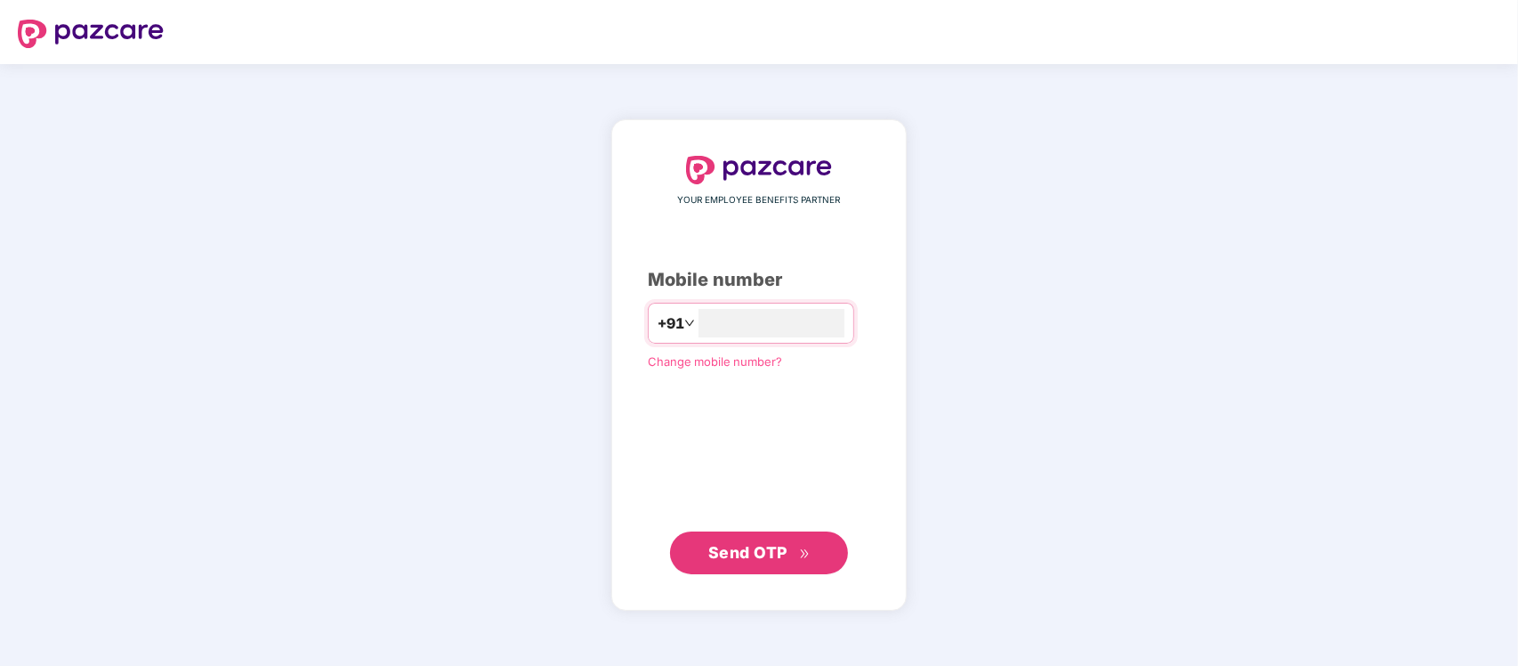
type input "**********"
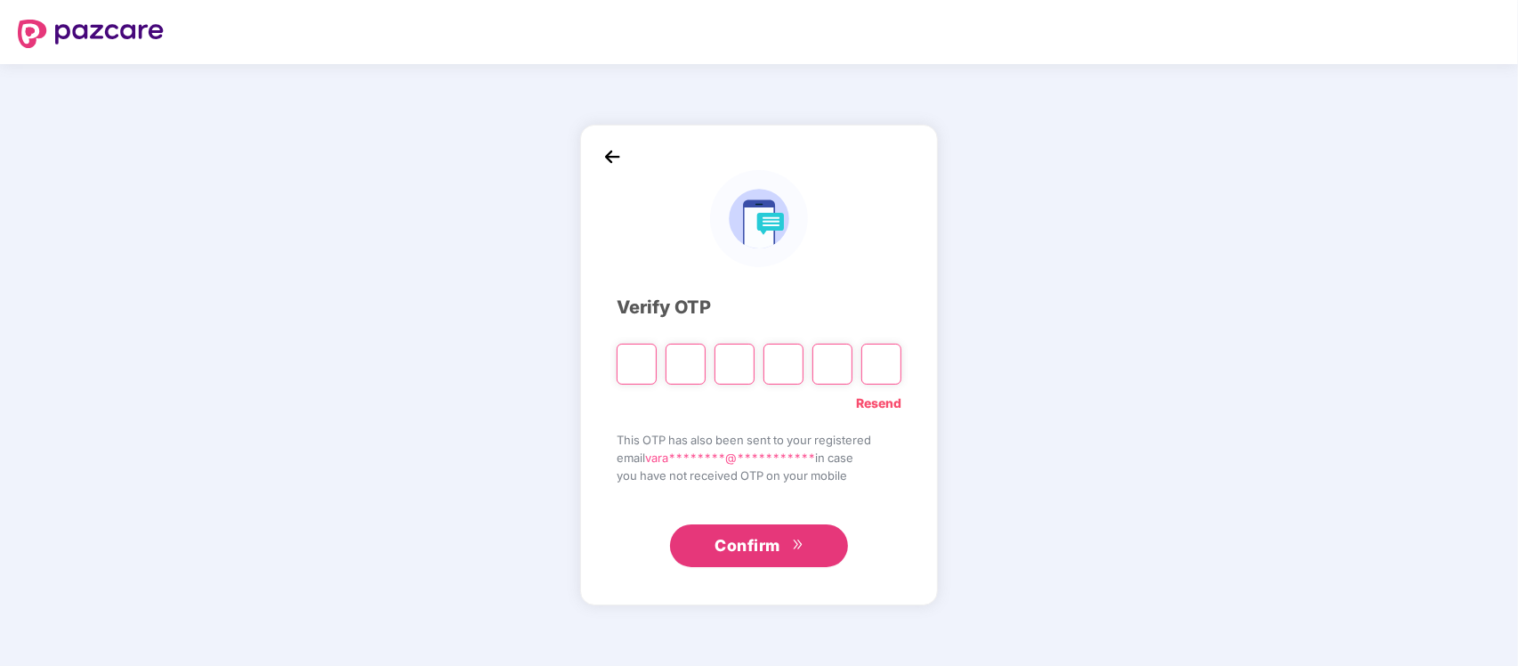
type input "*"
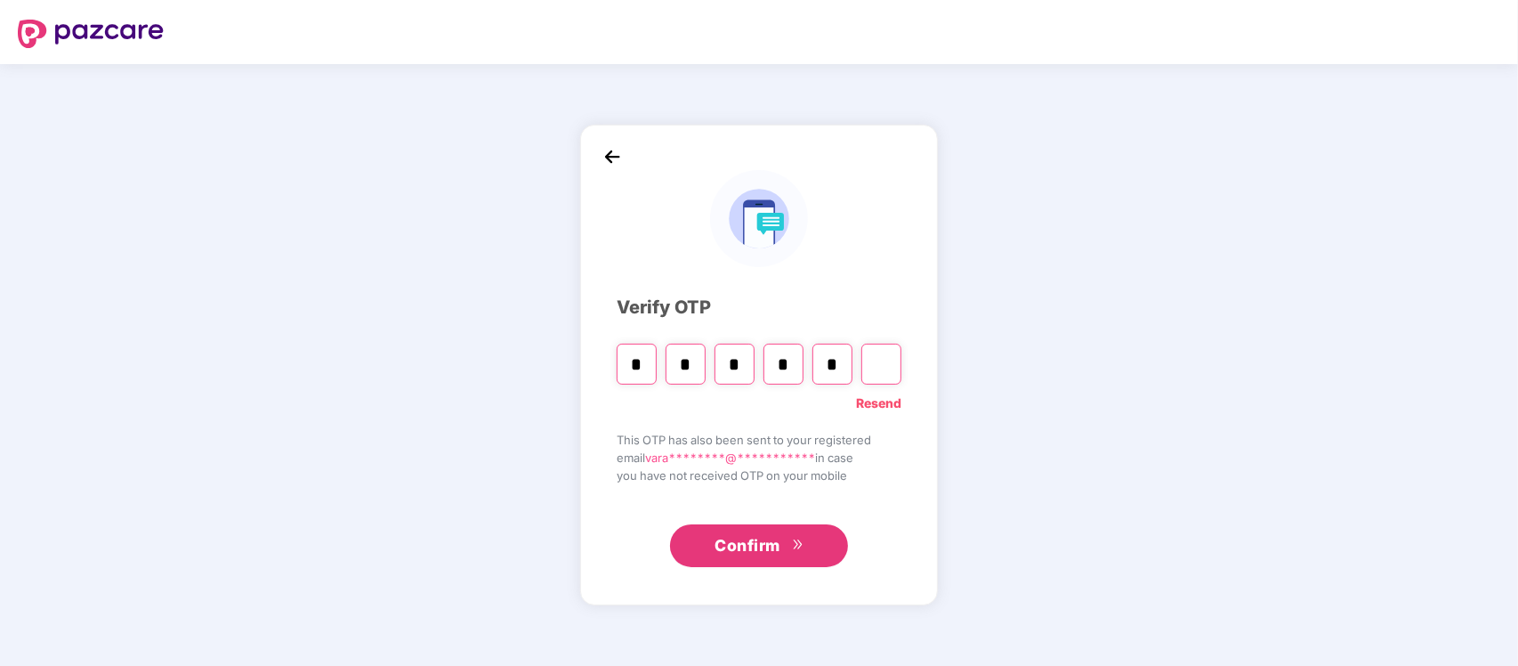
type input "*"
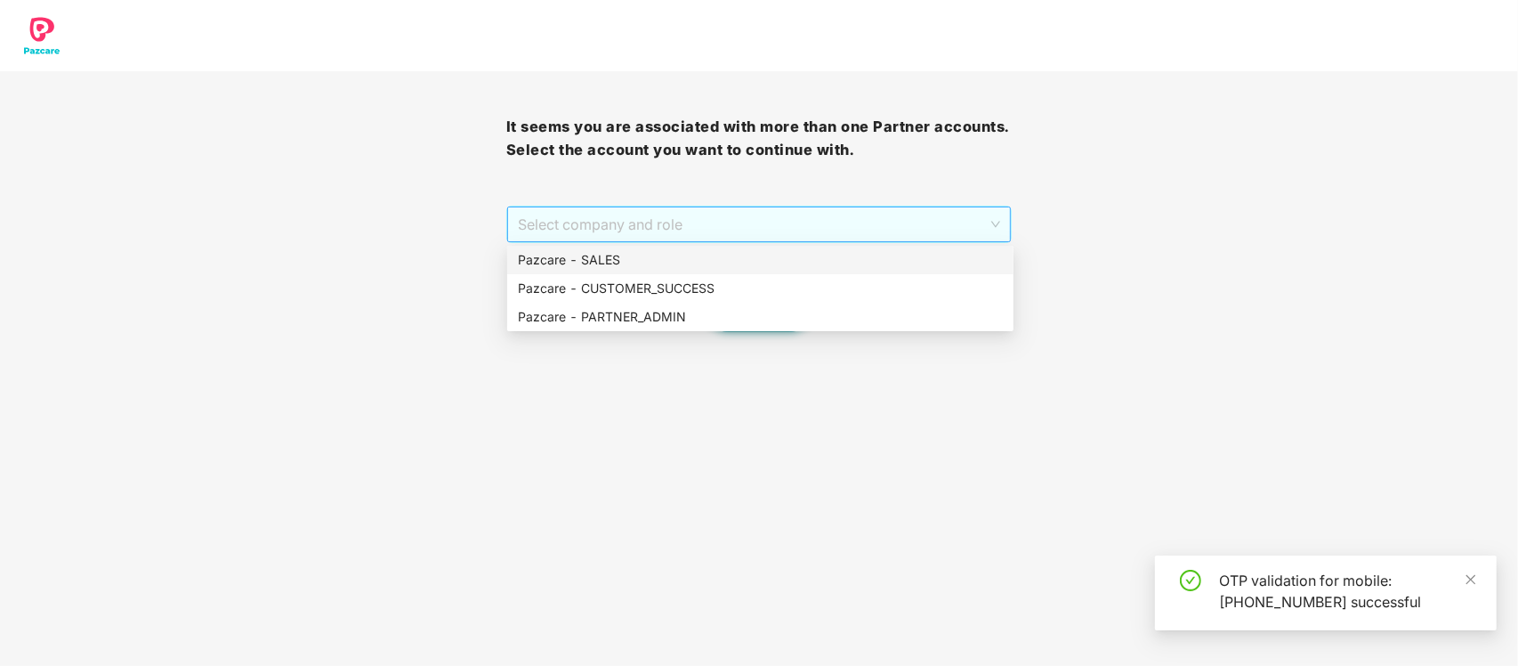
click at [952, 220] on span "Select company and role" at bounding box center [759, 224] width 483 height 34
click at [771, 319] on div "Pazcare - PARTNER_ADMIN" at bounding box center [760, 317] width 485 height 20
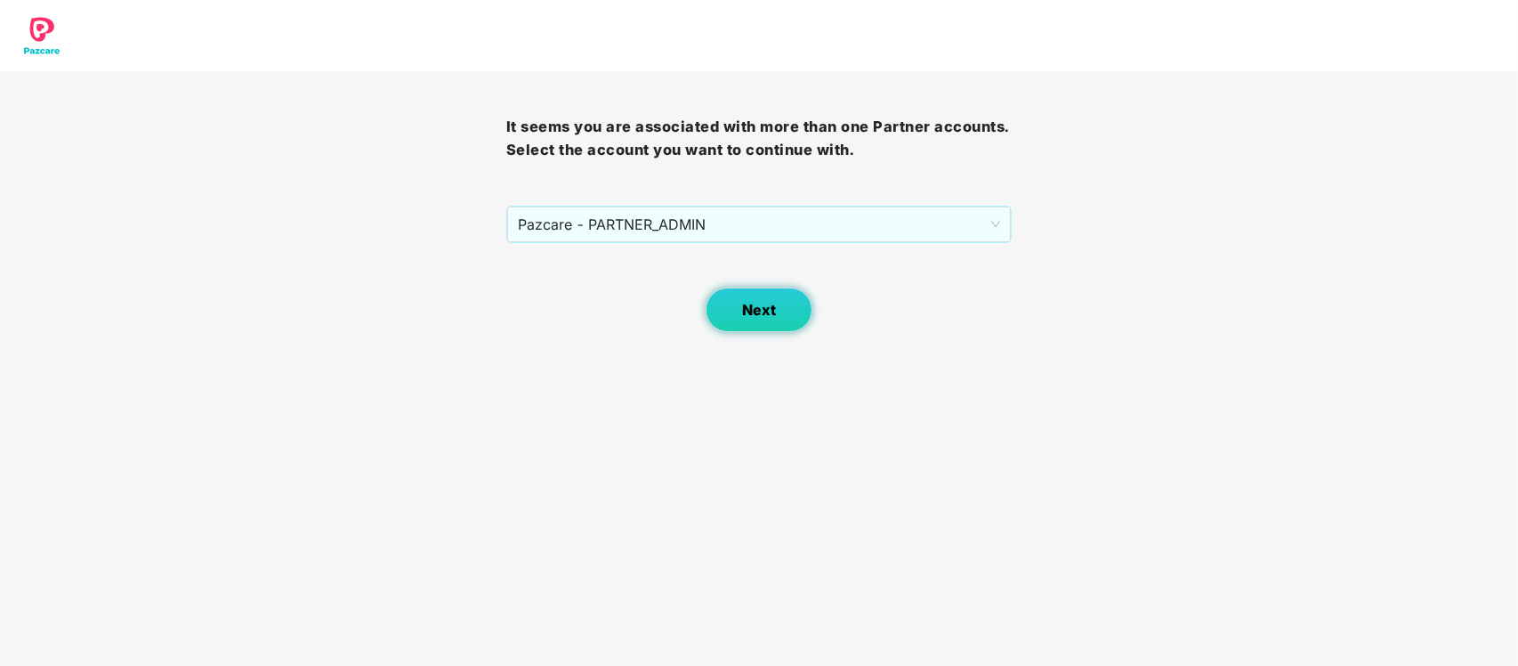
click at [740, 326] on button "Next" at bounding box center [759, 309] width 107 height 44
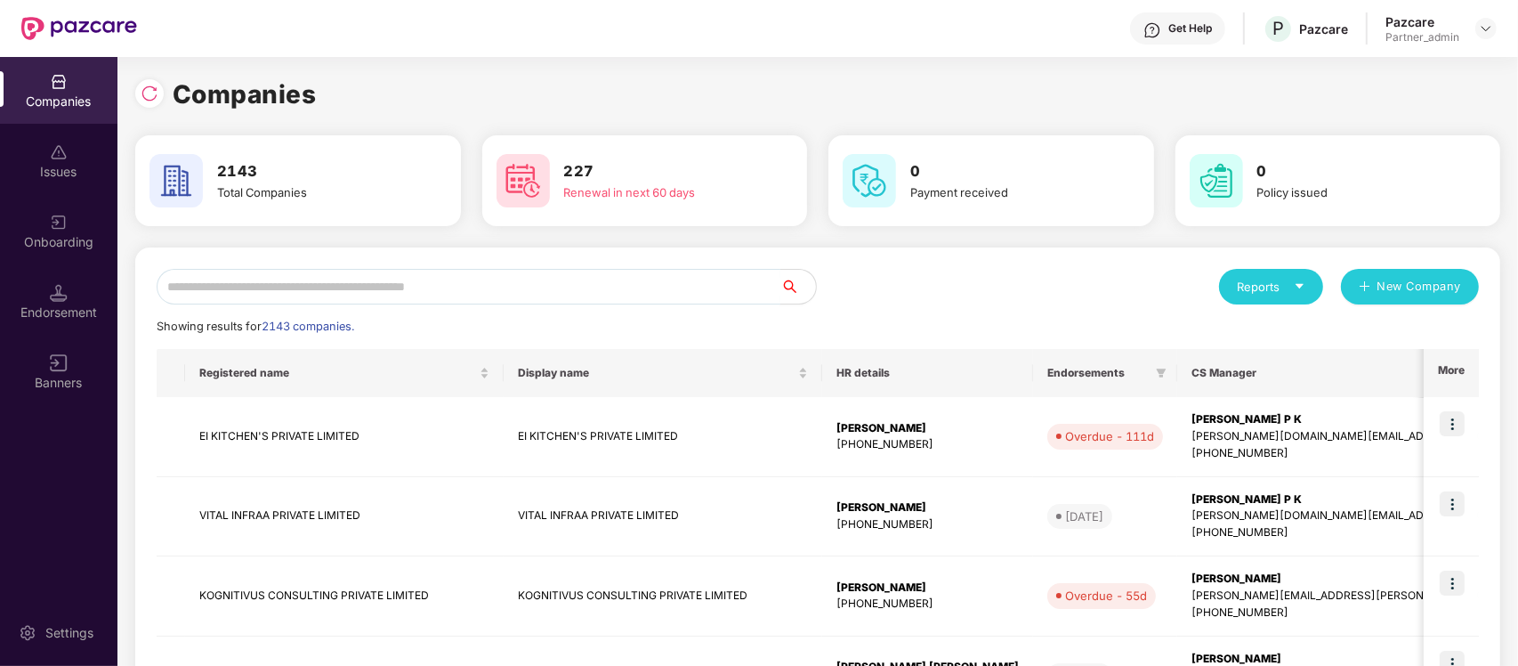
click at [621, 282] on input "text" at bounding box center [469, 287] width 624 height 36
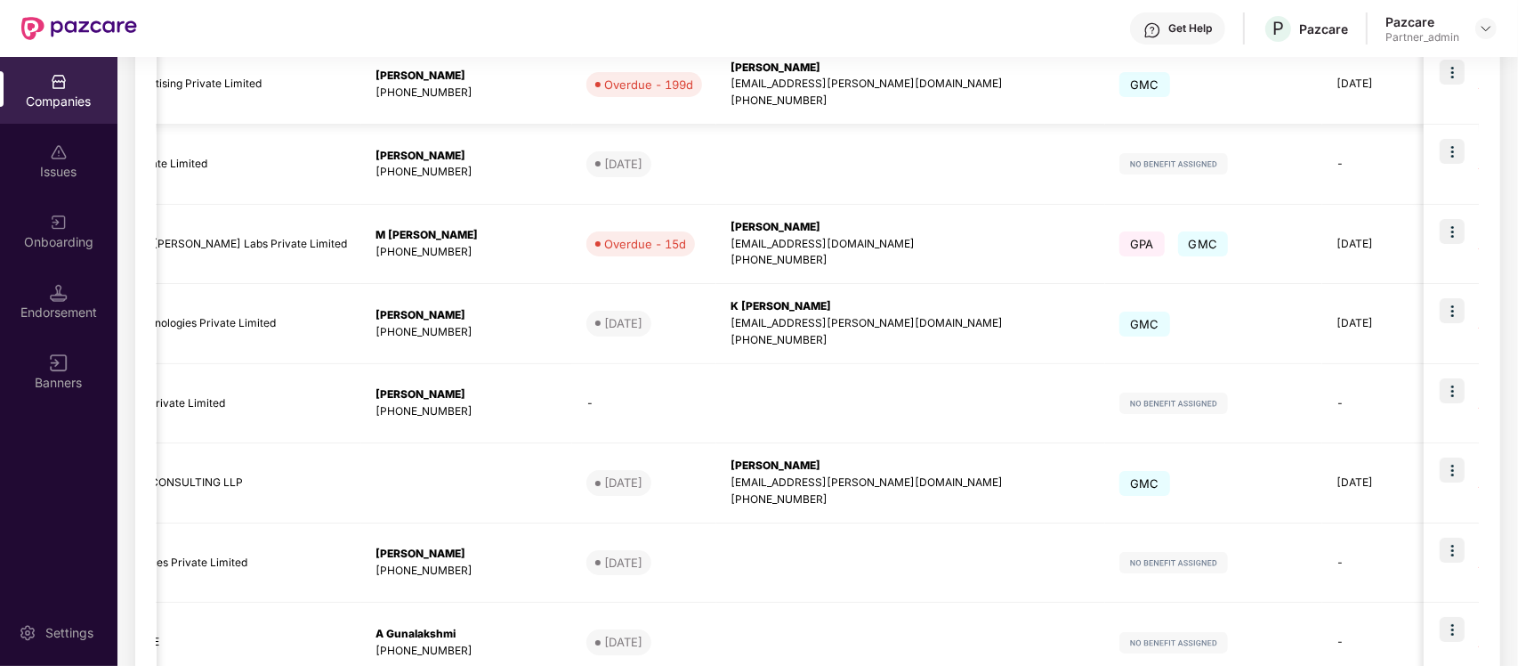
scroll to position [628, 0]
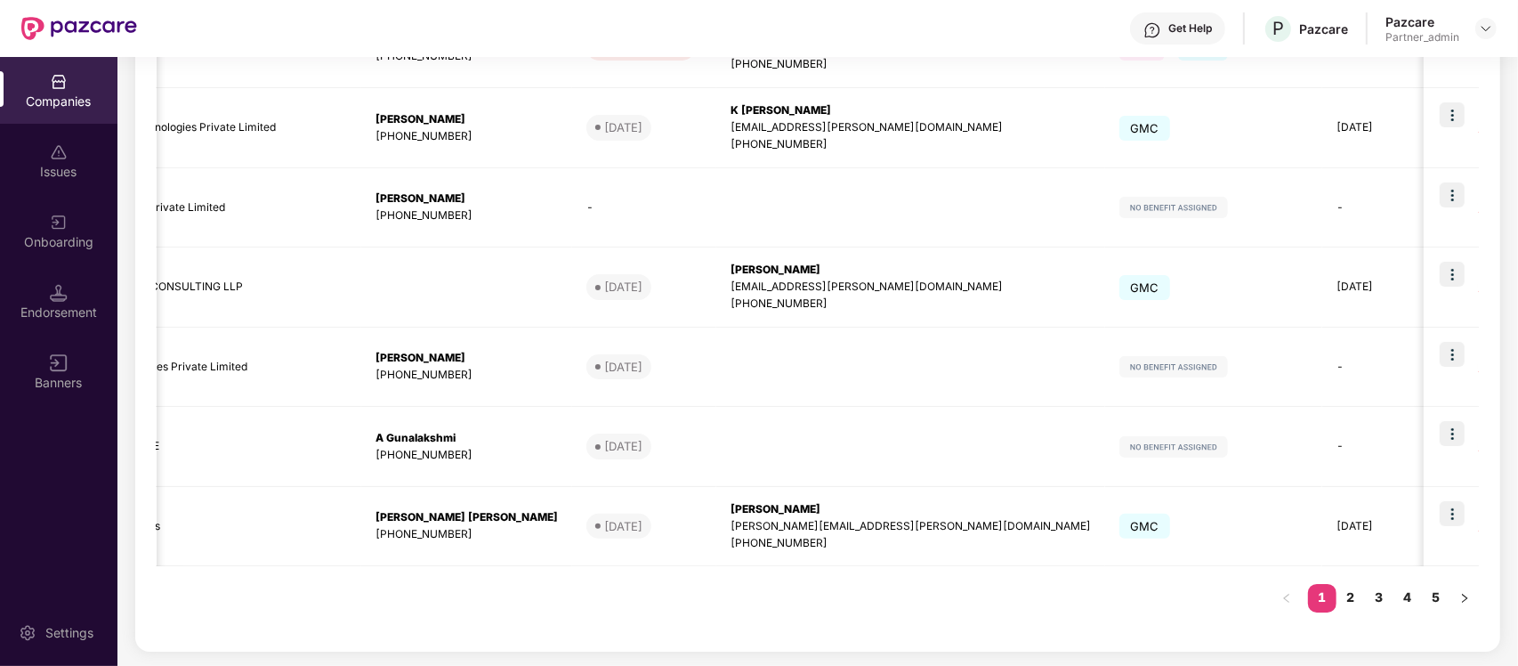
type input "***"
click at [572, 398] on td "[DATE]" at bounding box center [644, 367] width 144 height 80
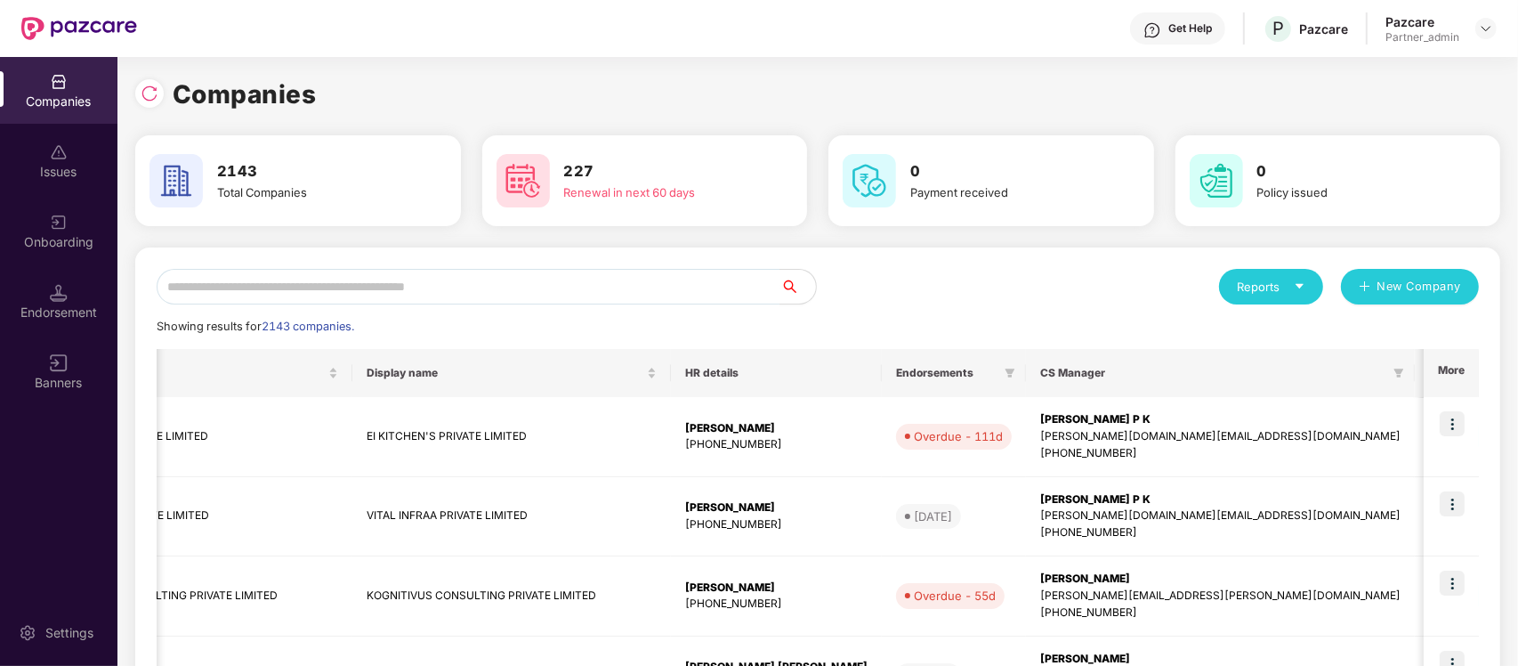
scroll to position [0, 167]
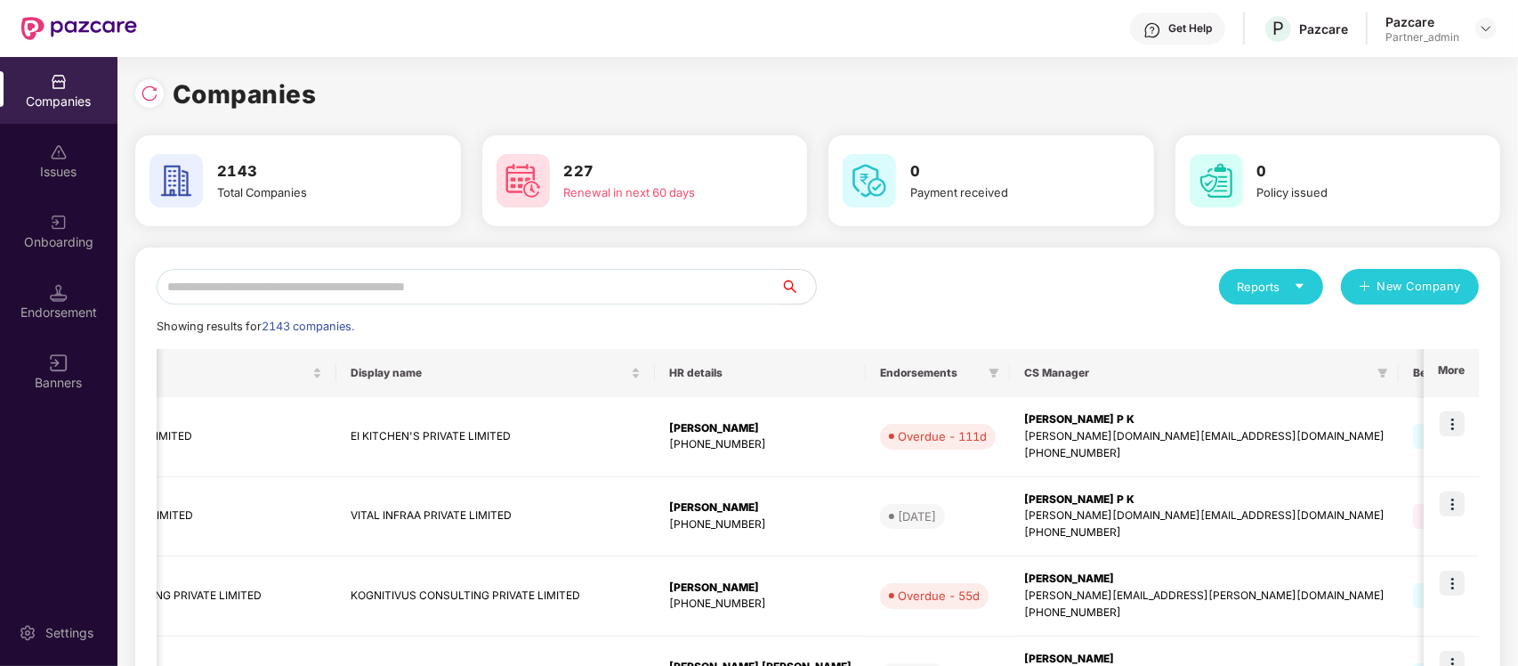
click at [408, 278] on input "text" at bounding box center [469, 287] width 624 height 36
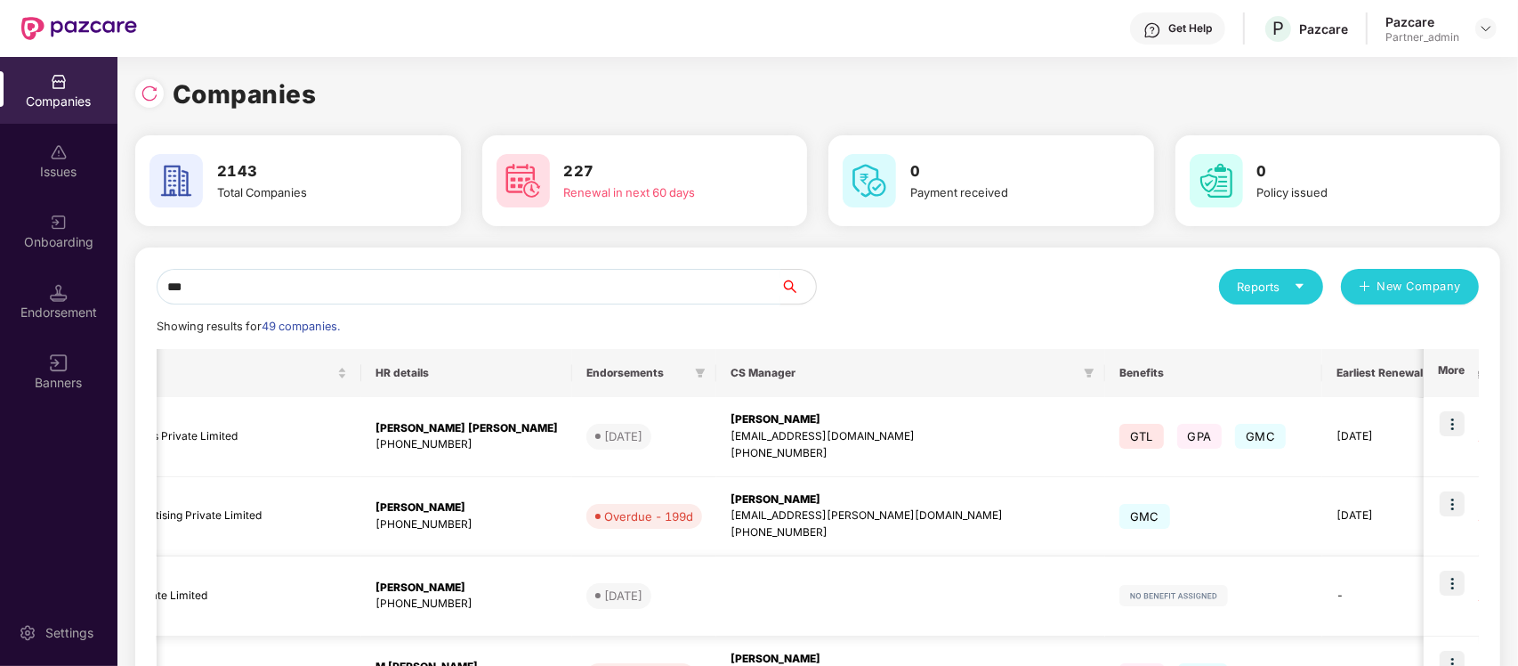
scroll to position [628, 0]
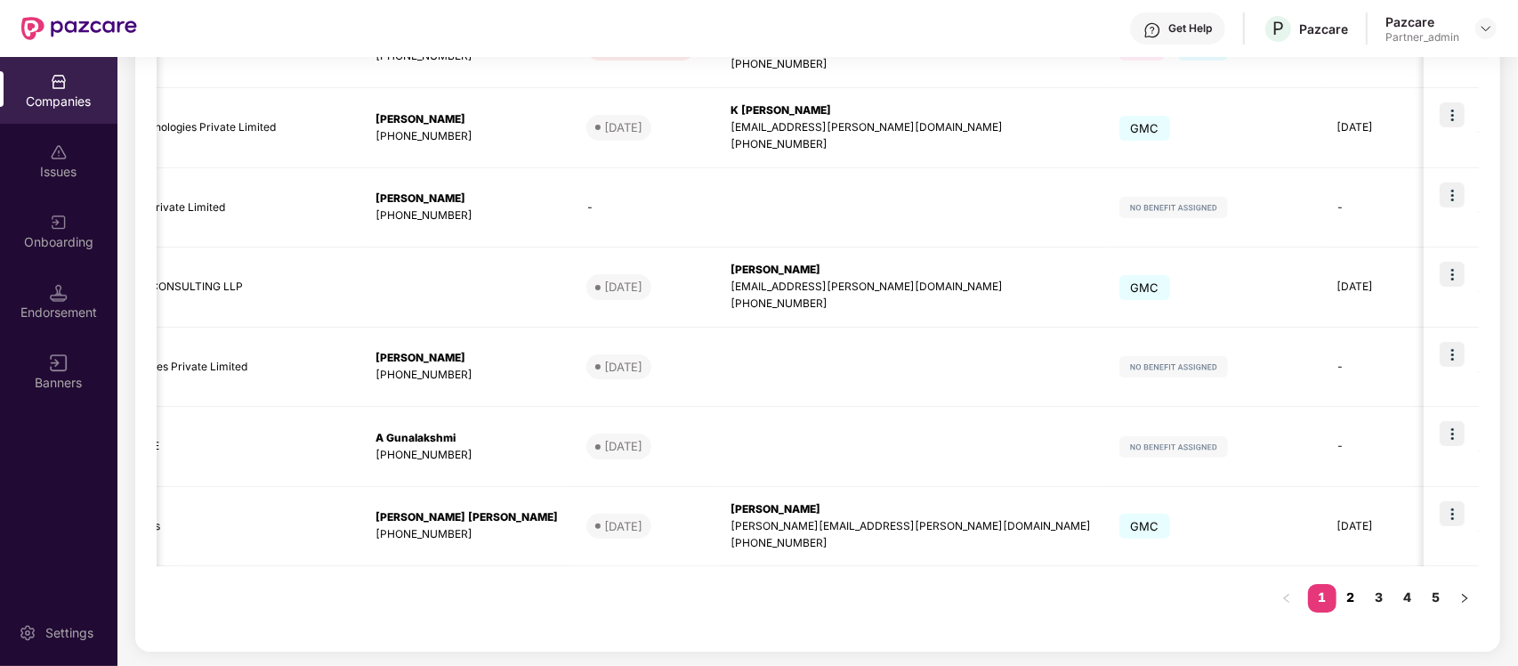
type input "***"
click at [1355, 592] on link "2" at bounding box center [1350, 597] width 28 height 27
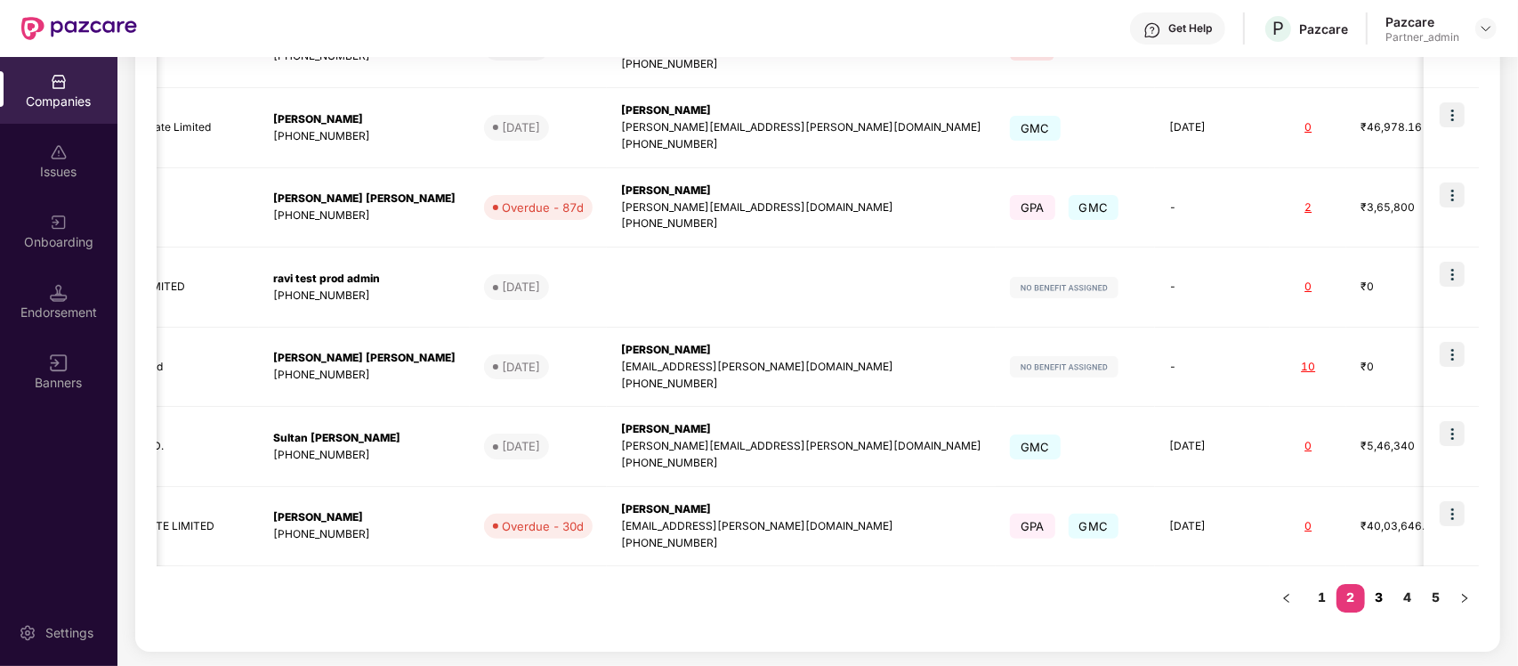
click at [1381, 594] on link "3" at bounding box center [1379, 597] width 28 height 27
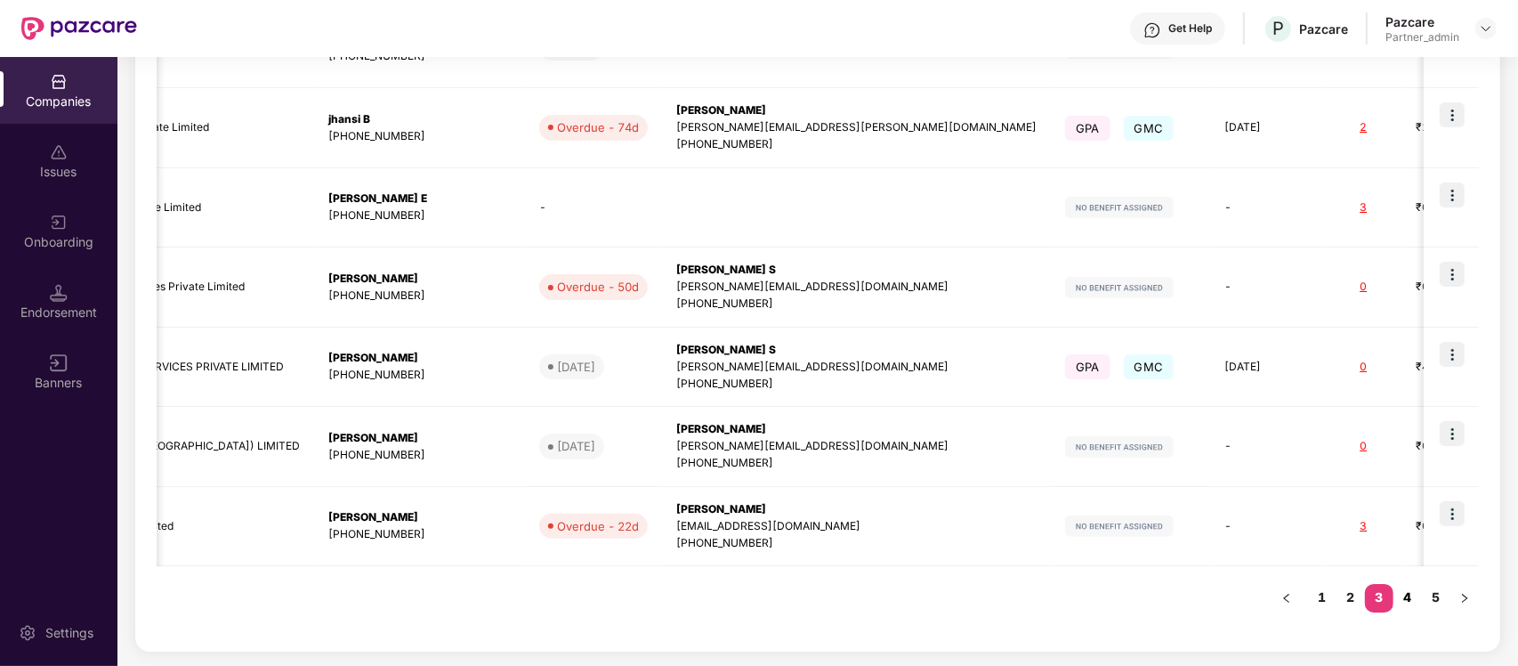
click at [1408, 601] on link "4" at bounding box center [1407, 597] width 28 height 27
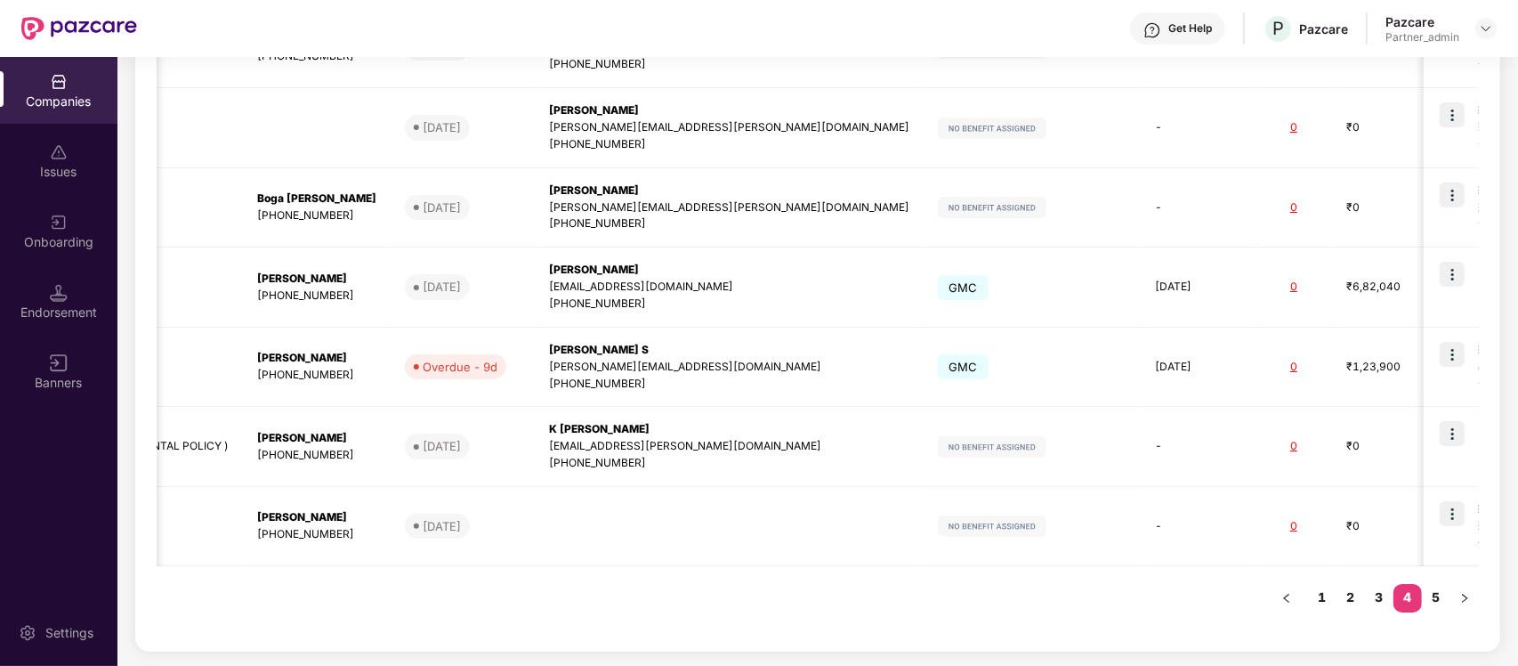
scroll to position [627, 0]
click at [1431, 599] on link "5" at bounding box center [1436, 597] width 28 height 27
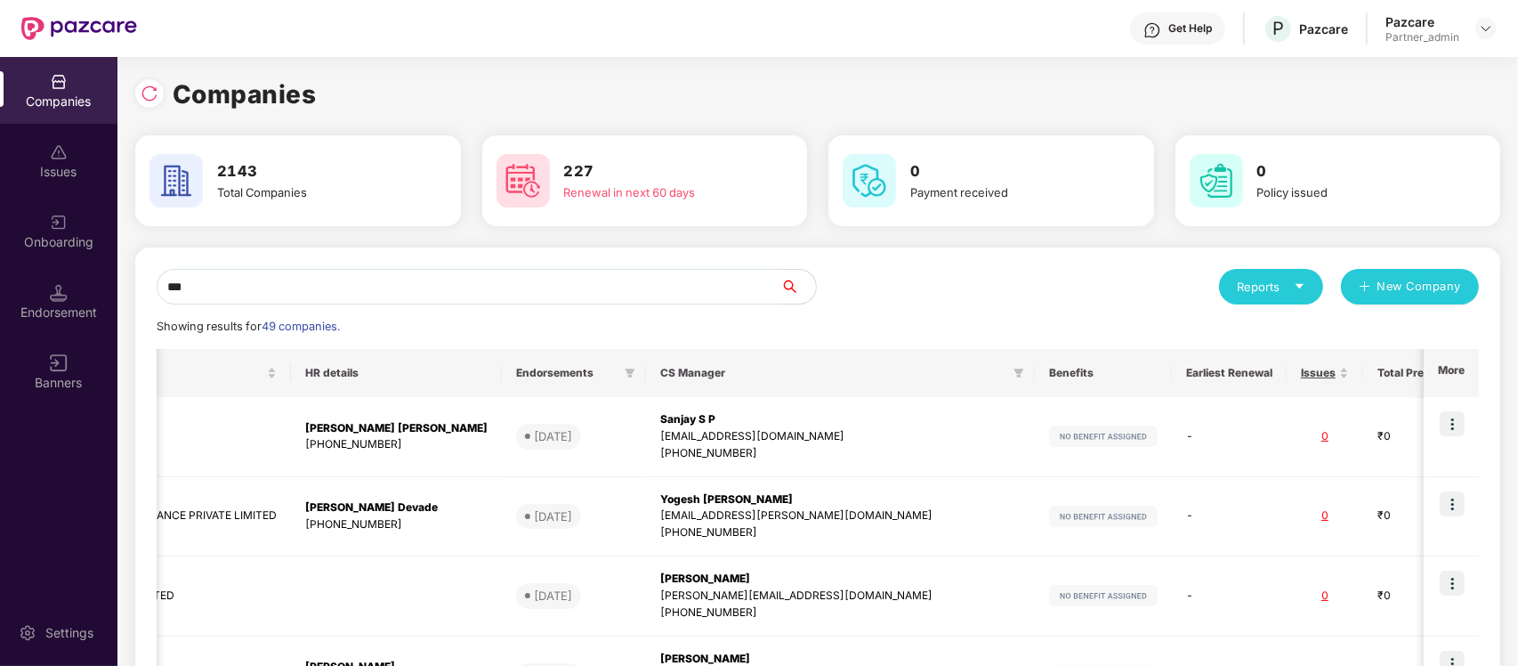
scroll to position [0, 0]
